Goal: Task Accomplishment & Management: Use online tool/utility

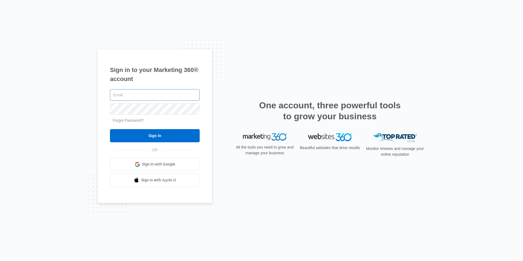
click at [151, 96] on input "text" at bounding box center [155, 94] width 90 height 11
click at [117, 94] on input "text" at bounding box center [155, 94] width 90 height 11
type input "[EMAIL_ADDRESS][DOMAIN_NAME]"
click at [110, 129] on input "Sign In" at bounding box center [155, 135] width 90 height 13
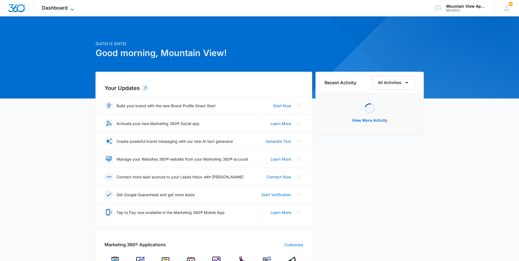
click at [62, 7] on span "Dashboard" at bounding box center [55, 8] width 26 height 6
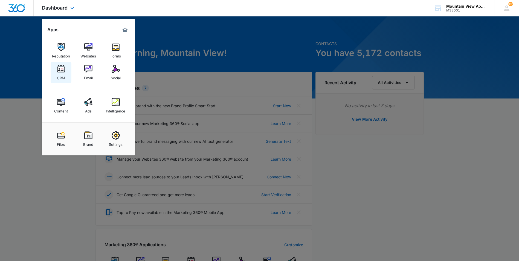
click at [59, 71] on img at bounding box center [61, 69] width 8 height 8
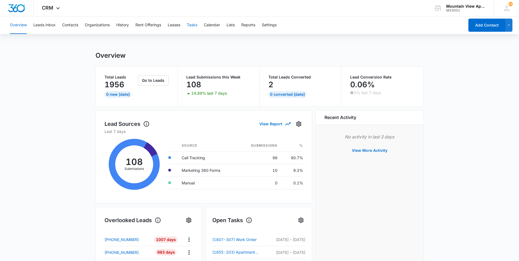
click at [196, 26] on button "Tasks" at bounding box center [192, 25] width 10 height 18
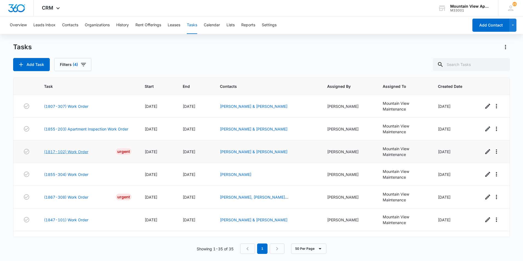
click at [83, 152] on link "(1817-102) Work Order" at bounding box center [66, 152] width 44 height 6
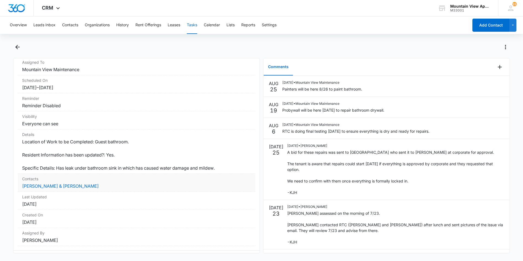
scroll to position [55, 0]
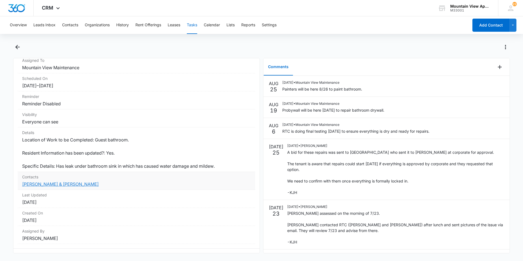
click at [80, 184] on link "[PERSON_NAME] & [PERSON_NAME]" at bounding box center [60, 183] width 77 height 5
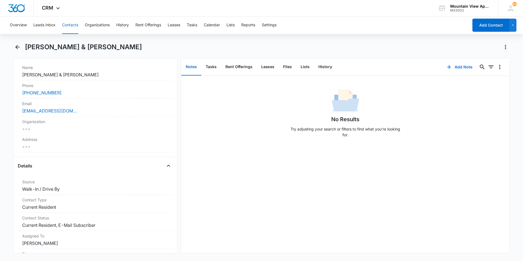
scroll to position [106, 0]
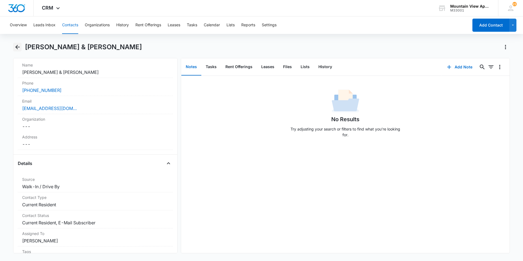
click at [18, 47] on icon "Back" at bounding box center [17, 47] width 4 height 4
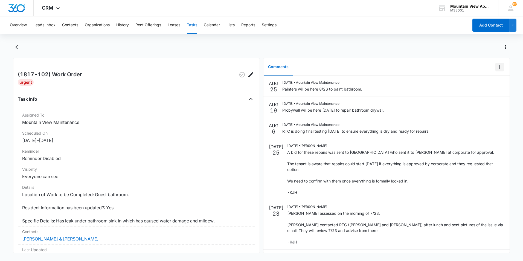
click at [498, 68] on icon "Add Comment" at bounding box center [500, 67] width 4 height 4
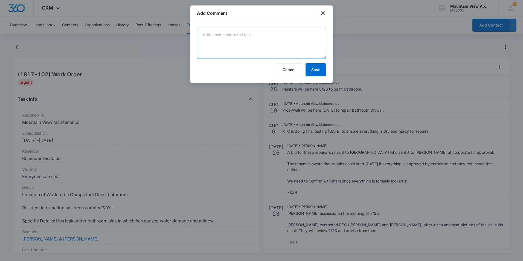
click at [296, 45] on textarea at bounding box center [261, 43] width 129 height 31
type textarea "A"
type textarea "Bathroom has been completely put back together. Will need to return to sand and…"
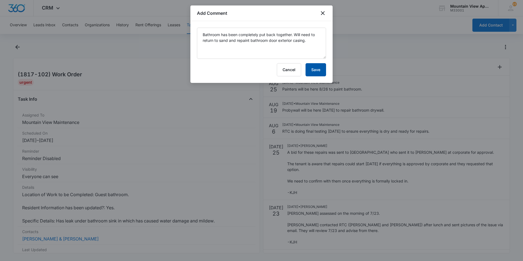
click at [312, 73] on button "Save" at bounding box center [316, 69] width 21 height 13
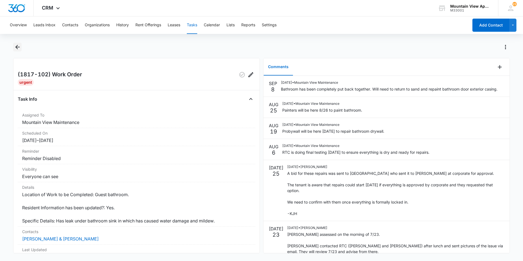
click at [17, 48] on icon "Back" at bounding box center [17, 47] width 7 height 7
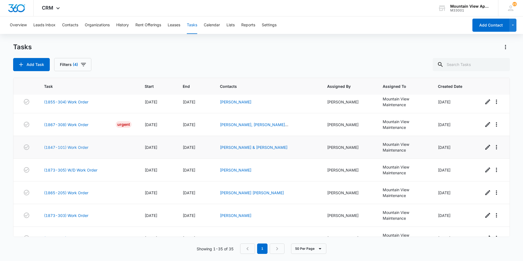
scroll to position [82, 0]
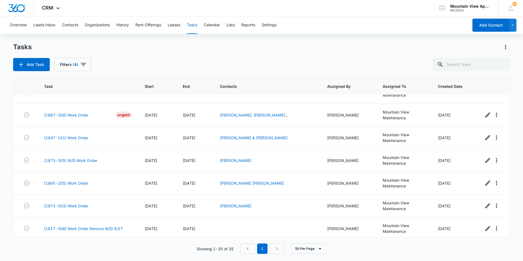
click at [180, 54] on div "Tasks Add Task Filters (4)" at bounding box center [261, 57] width 497 height 28
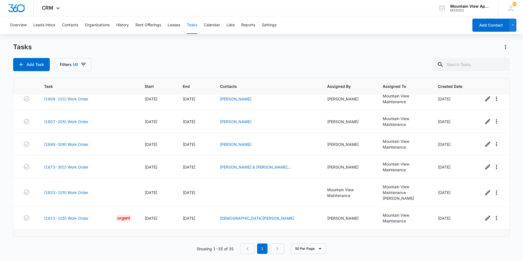
scroll to position [665, 0]
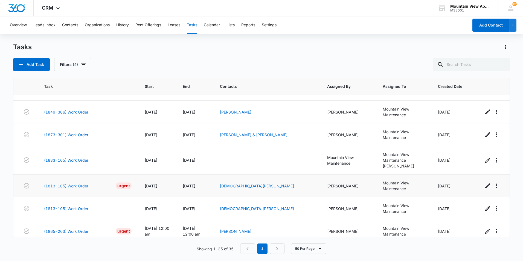
click at [55, 183] on link "(1813-105) Work Order" at bounding box center [66, 186] width 44 height 6
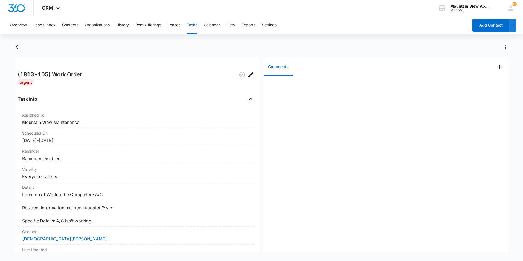
click at [6, 131] on main "(1813-105) Work Order Urgent Task Info Assigned To Mountain View Maintenance Sc…" at bounding box center [261, 151] width 523 height 217
click at [497, 68] on icon "Add Comment" at bounding box center [500, 67] width 7 height 7
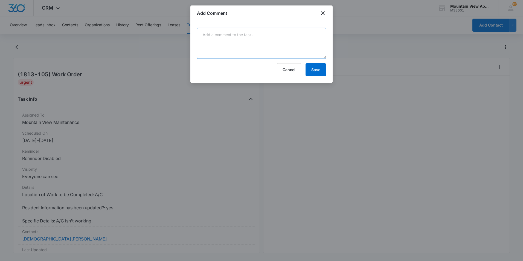
click at [299, 48] on textarea at bounding box center [261, 43] width 129 height 31
type textarea "Thermostat was in the off position. We turned it on and everything worked fine."
click at [316, 70] on button "Save" at bounding box center [316, 69] width 21 height 13
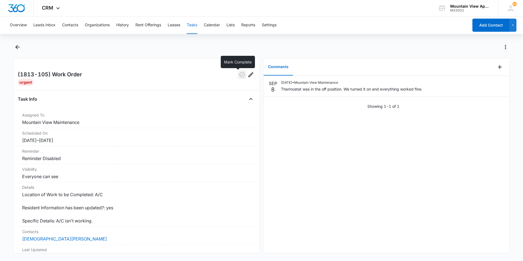
click at [239, 76] on icon "button" at bounding box center [242, 74] width 7 height 7
click at [18, 48] on icon "Back" at bounding box center [17, 47] width 7 height 7
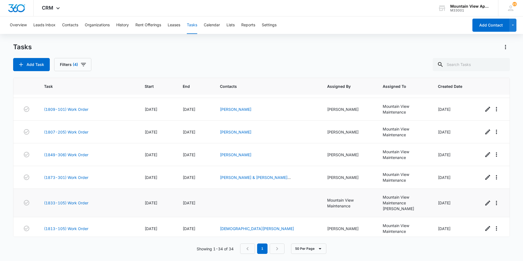
scroll to position [642, 0]
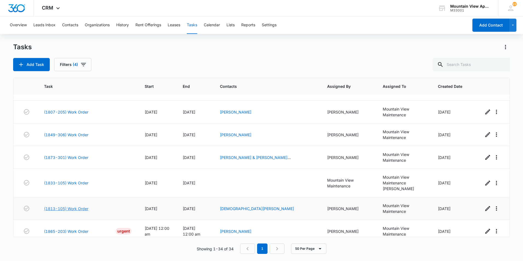
click at [69, 206] on link "(1813-105) Work Order" at bounding box center [66, 209] width 44 height 6
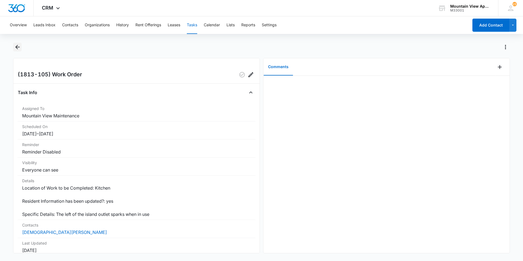
click at [15, 48] on icon "Back" at bounding box center [17, 47] width 7 height 7
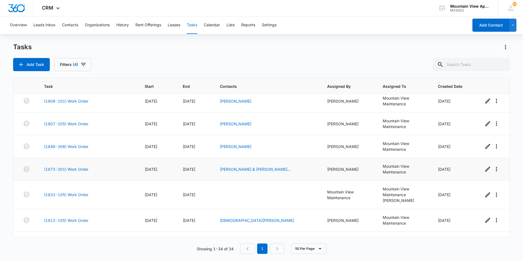
scroll to position [642, 0]
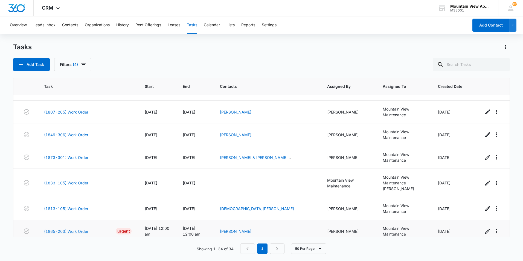
click at [73, 229] on link "(1865-203) Work Order" at bounding box center [66, 232] width 44 height 6
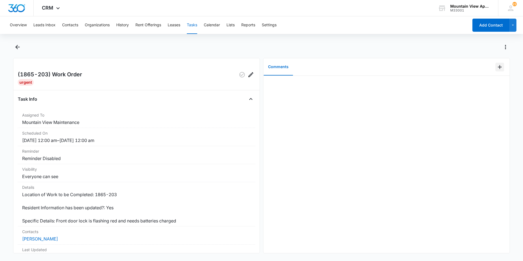
click at [497, 68] on icon "Add Comment" at bounding box center [500, 67] width 7 height 7
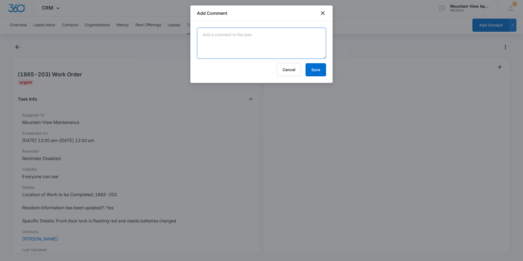
click at [281, 42] on textarea at bounding box center [261, 43] width 129 height 31
type textarea "David P came in on-call and replaced the batteries. No further action needed."
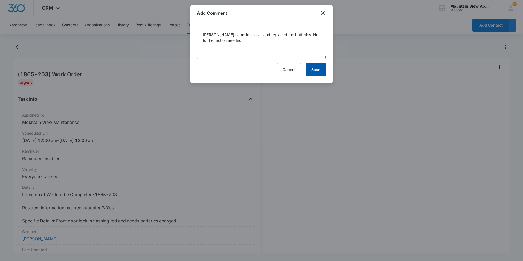
click at [313, 69] on button "Save" at bounding box center [316, 69] width 21 height 13
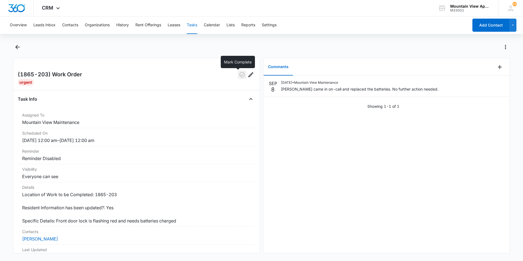
click at [239, 75] on icon "button" at bounding box center [241, 74] width 5 height 5
click at [18, 47] on icon "Back" at bounding box center [17, 47] width 4 height 4
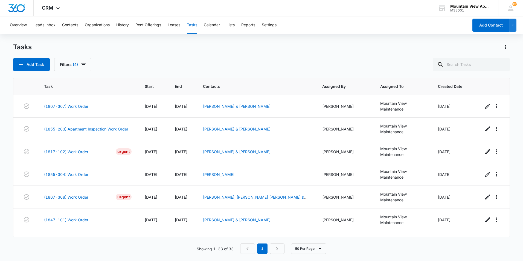
click at [8, 174] on main "Tasks Add Task Filters (4) Task Start End Contacts Assigned By Assigned To Crea…" at bounding box center [261, 152] width 523 height 218
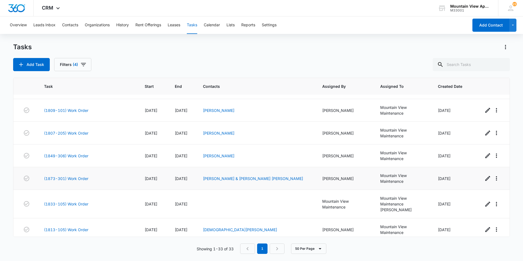
scroll to position [619, 0]
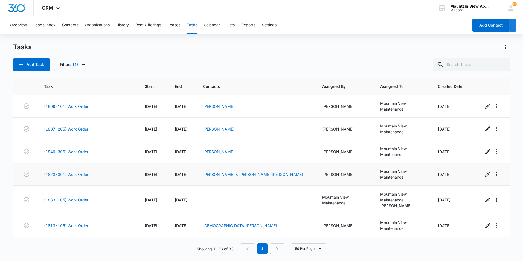
click at [53, 175] on link "(1873-301) Work Order" at bounding box center [66, 175] width 44 height 6
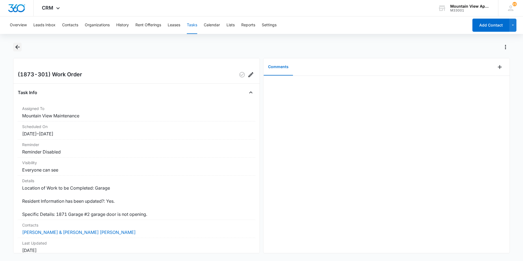
click at [17, 47] on icon "Back" at bounding box center [17, 47] width 4 height 4
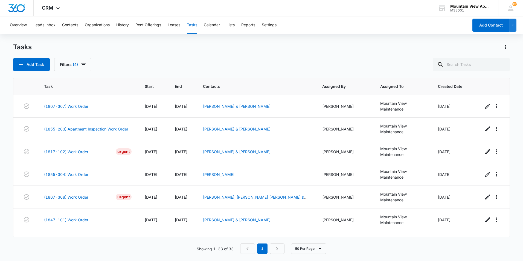
click at [4, 209] on main "Tasks Add Task Filters (4) Task Start End Contacts Assigned By Assigned To Crea…" at bounding box center [261, 152] width 523 height 218
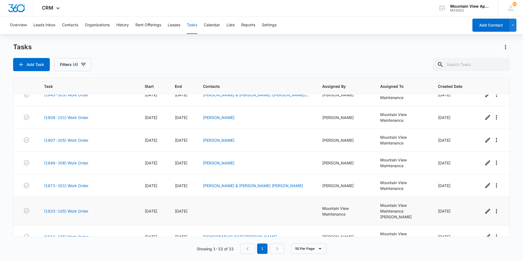
scroll to position [619, 0]
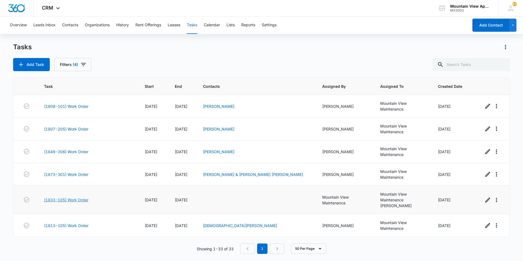
click at [54, 200] on link "(1833-105) Work Order" at bounding box center [66, 200] width 44 height 6
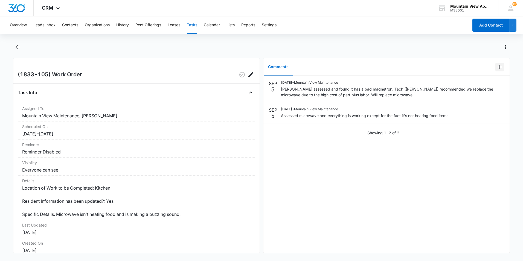
click at [498, 67] on icon "Add Comment" at bounding box center [500, 67] width 4 height 4
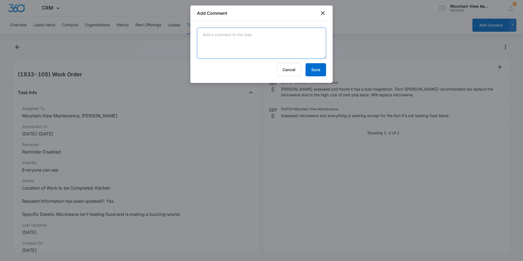
click at [240, 42] on textarea at bounding box center [261, 43] width 129 height 31
type textarea "Manweiler will be here Tuesday 9/9 to replace microwave."
click at [311, 71] on button "Save" at bounding box center [316, 69] width 21 height 13
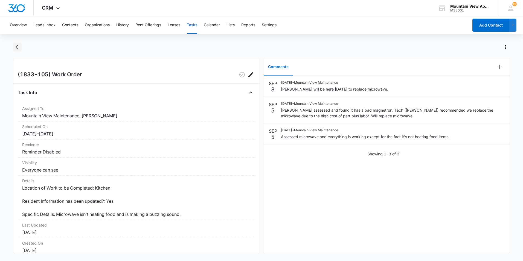
click at [16, 48] on icon "Back" at bounding box center [17, 47] width 4 height 4
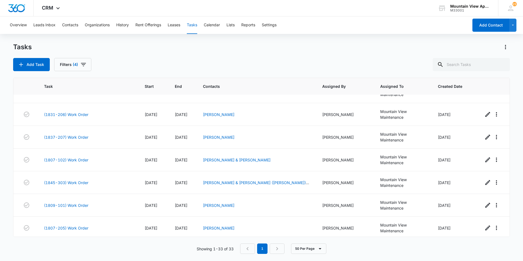
scroll to position [619, 0]
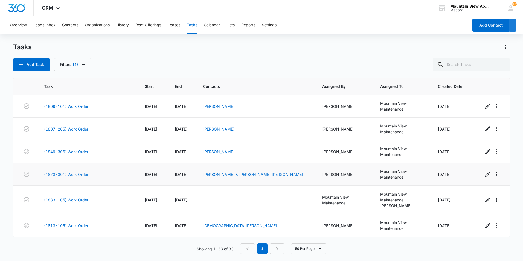
click at [54, 175] on link "(1873-301) Work Order" at bounding box center [66, 175] width 44 height 6
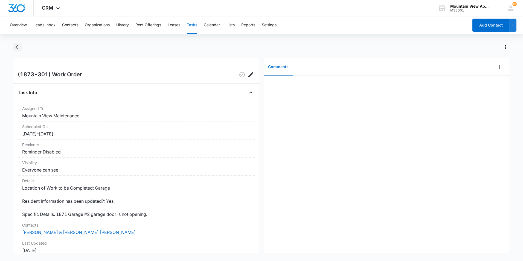
click at [16, 47] on icon "Back" at bounding box center [17, 47] width 4 height 4
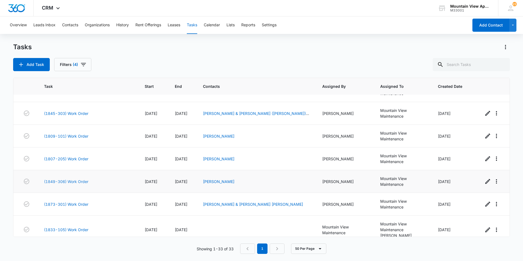
scroll to position [619, 0]
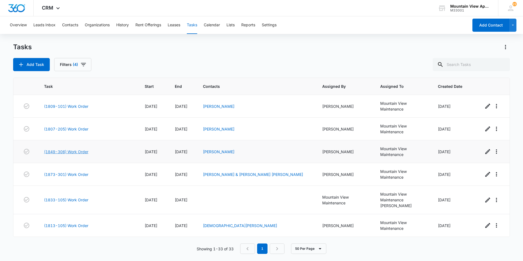
click at [70, 152] on link "(1849-306) Work Order" at bounding box center [66, 152] width 44 height 6
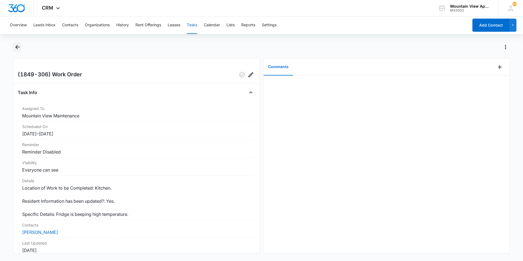
click at [16, 47] on icon "Back" at bounding box center [17, 47] width 4 height 4
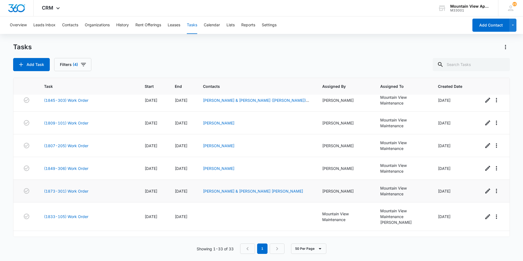
scroll to position [619, 0]
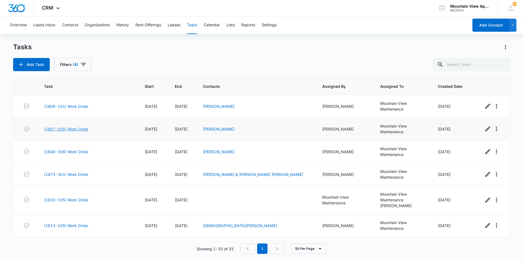
click at [73, 128] on link "(1807-205) Work Order" at bounding box center [66, 129] width 44 height 6
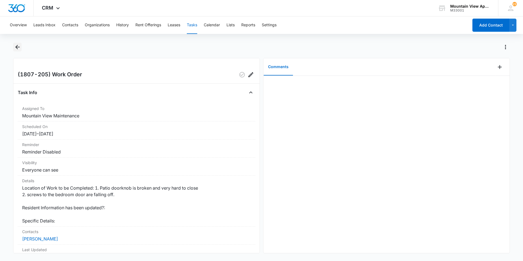
click at [17, 48] on icon "Back" at bounding box center [17, 47] width 4 height 4
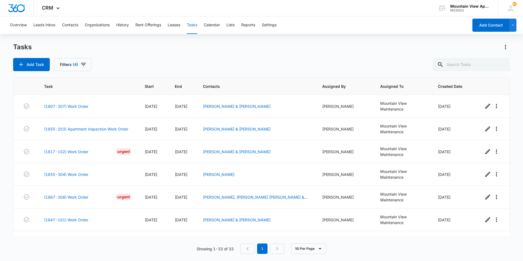
click at [144, 57] on div "Tasks Add Task Filters (4)" at bounding box center [261, 57] width 497 height 28
click at [257, 62] on div "Add Task Filters (4)" at bounding box center [261, 64] width 497 height 13
